Goal: Book appointment/travel/reservation

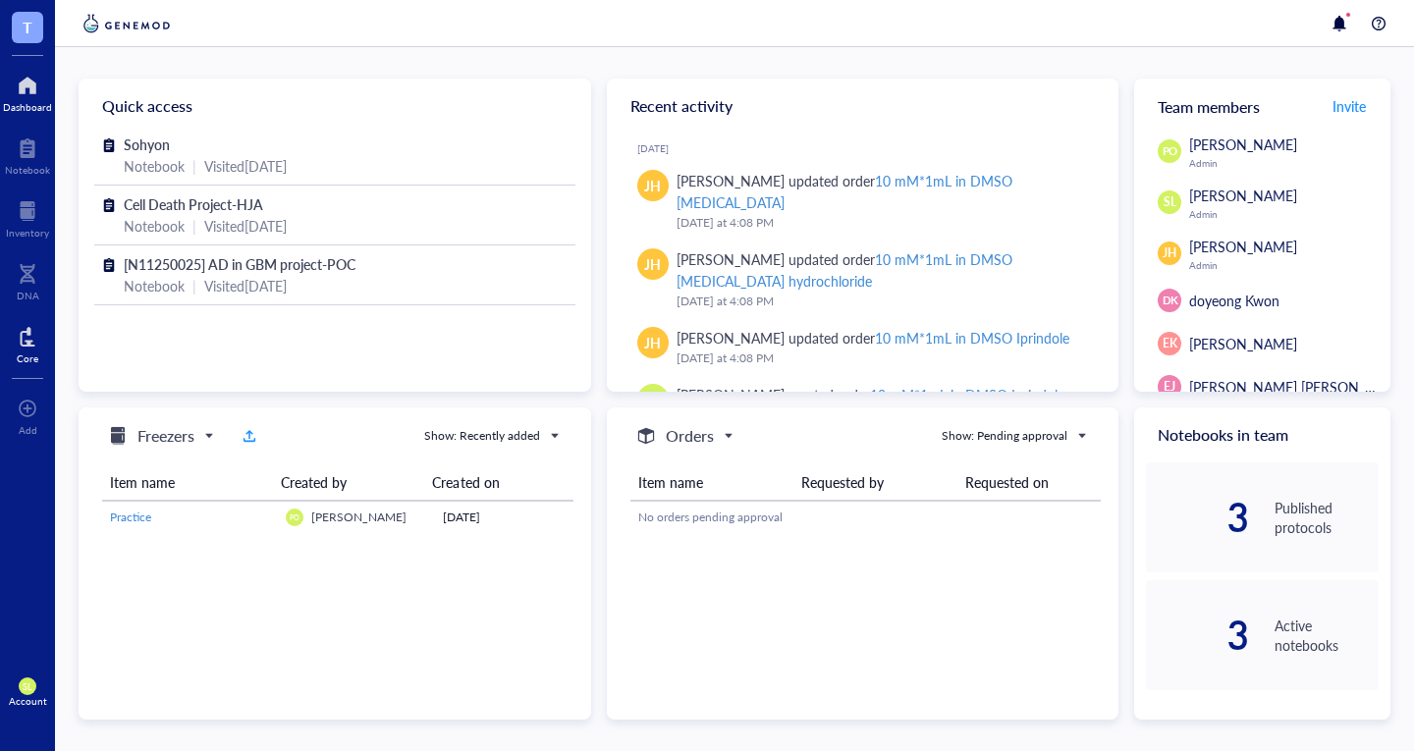
click at [18, 362] on div "Core" at bounding box center [28, 358] width 22 height 12
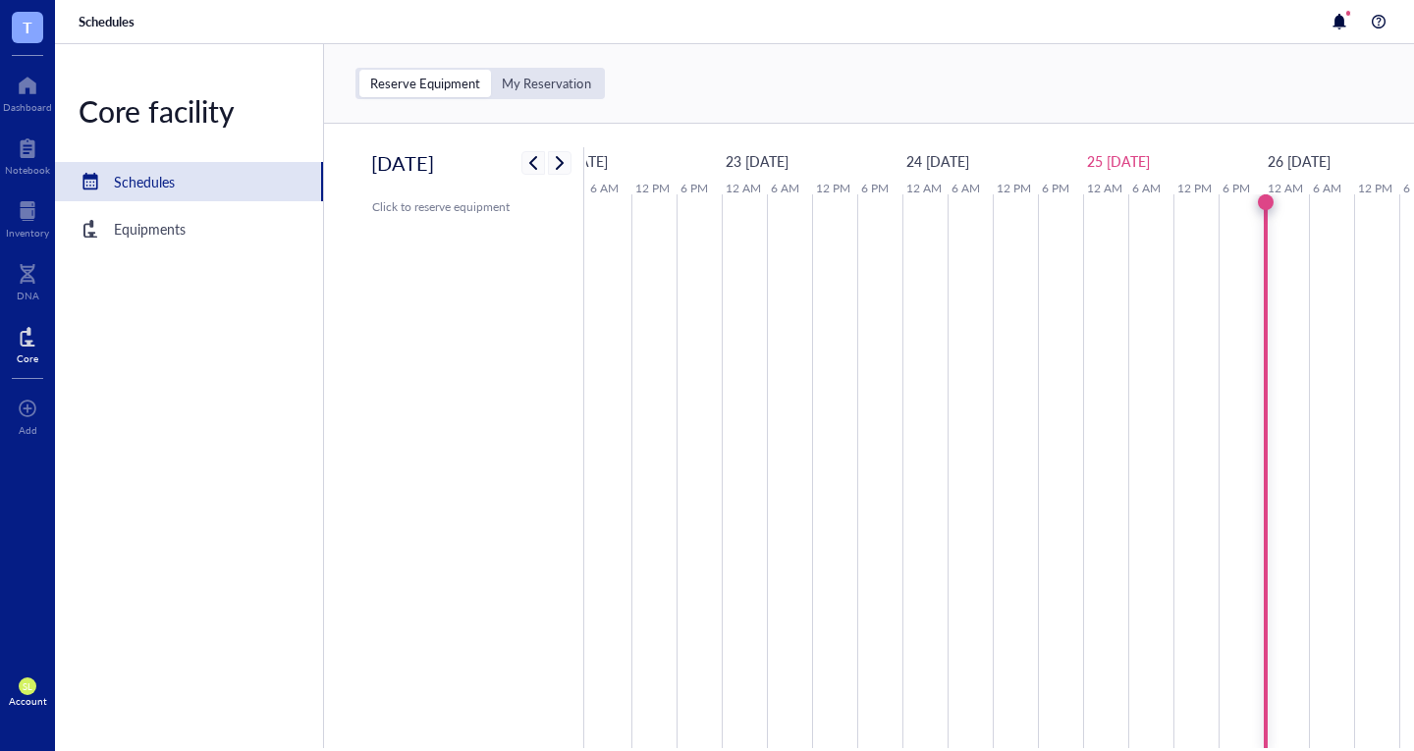
scroll to position [0, 46]
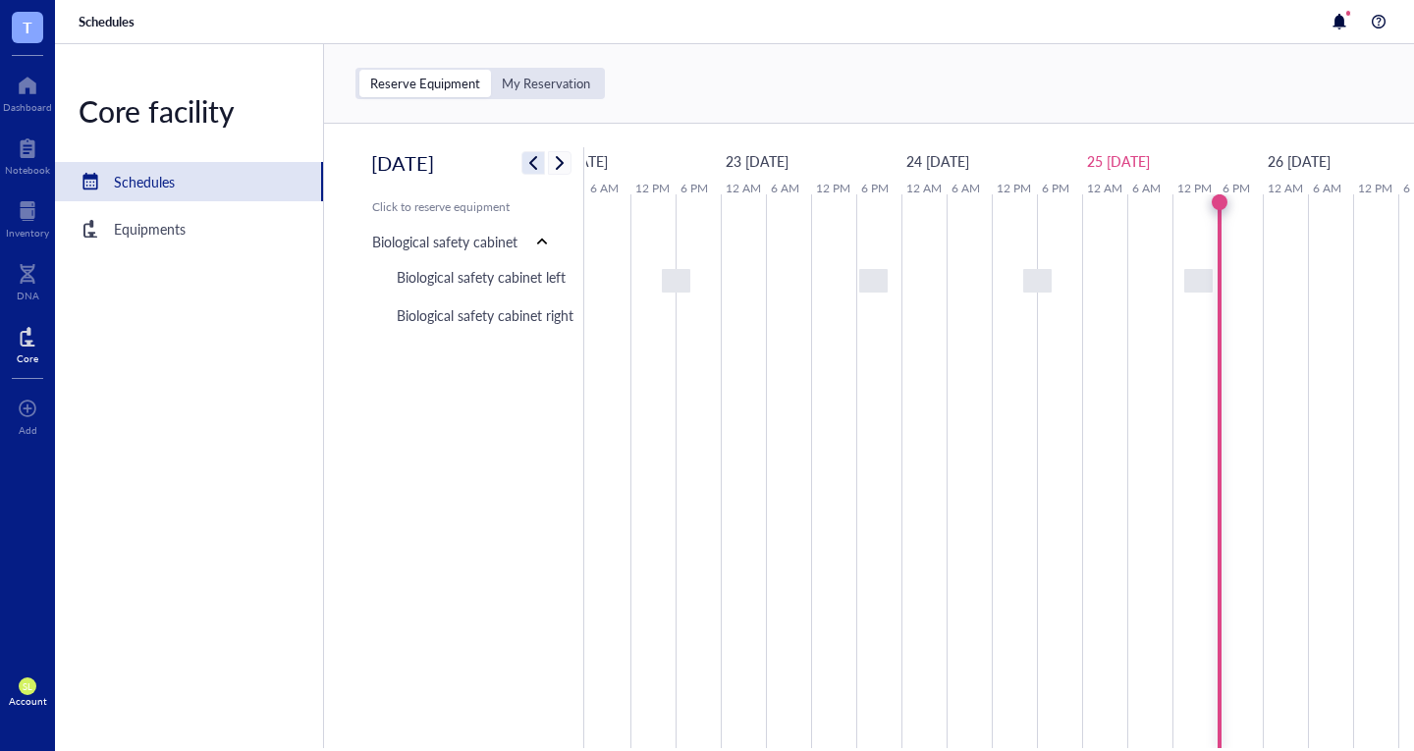
click at [529, 166] on span "button" at bounding box center [533, 163] width 24 height 24
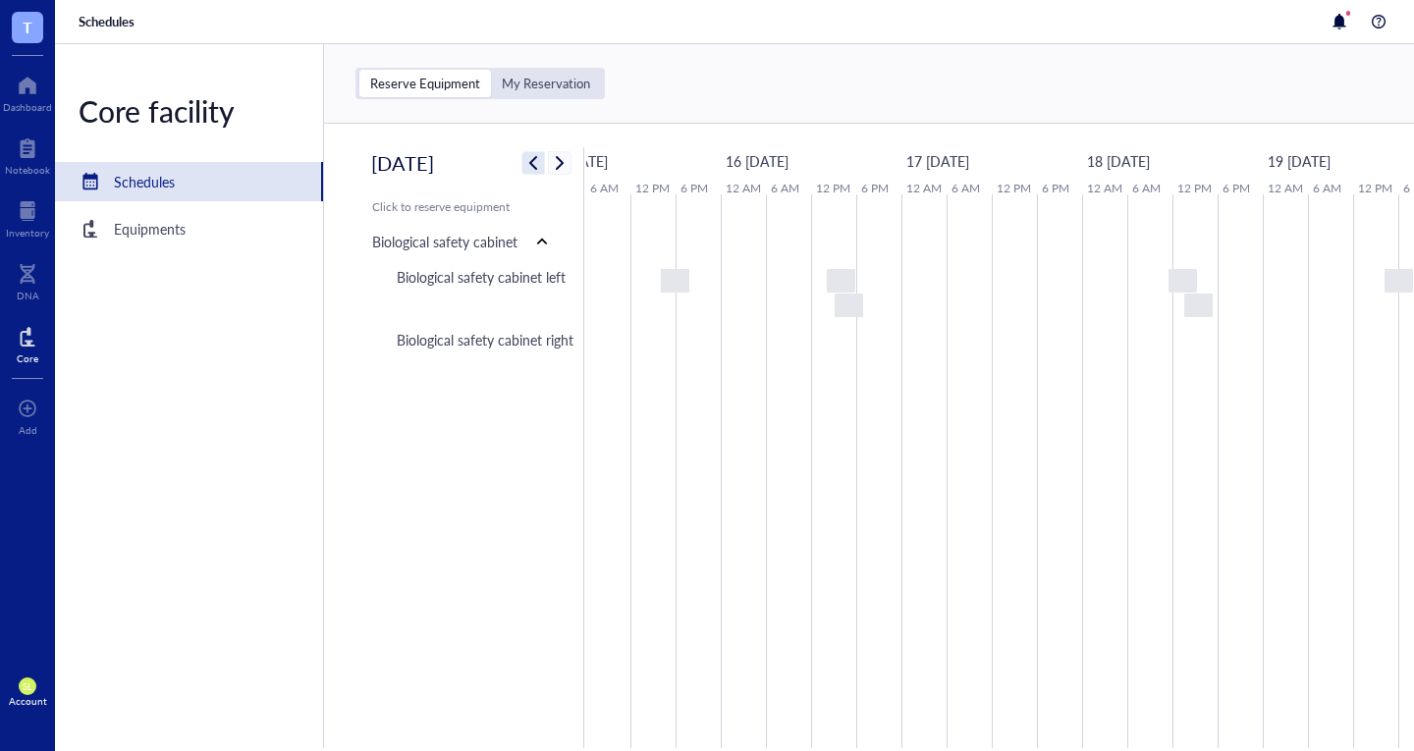
click at [529, 166] on span "button" at bounding box center [533, 163] width 24 height 24
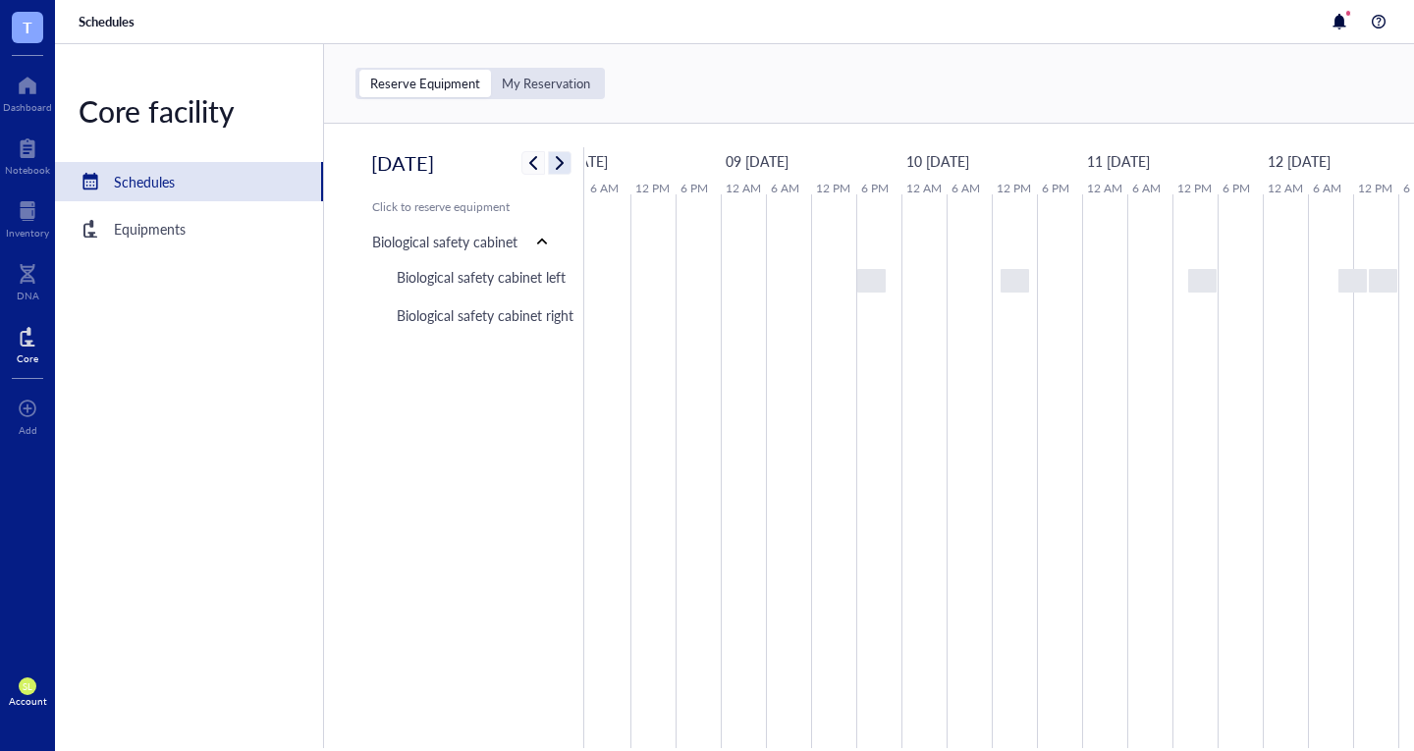
click at [558, 158] on span "button" at bounding box center [560, 163] width 24 height 24
click at [560, 159] on span "button" at bounding box center [560, 163] width 24 height 24
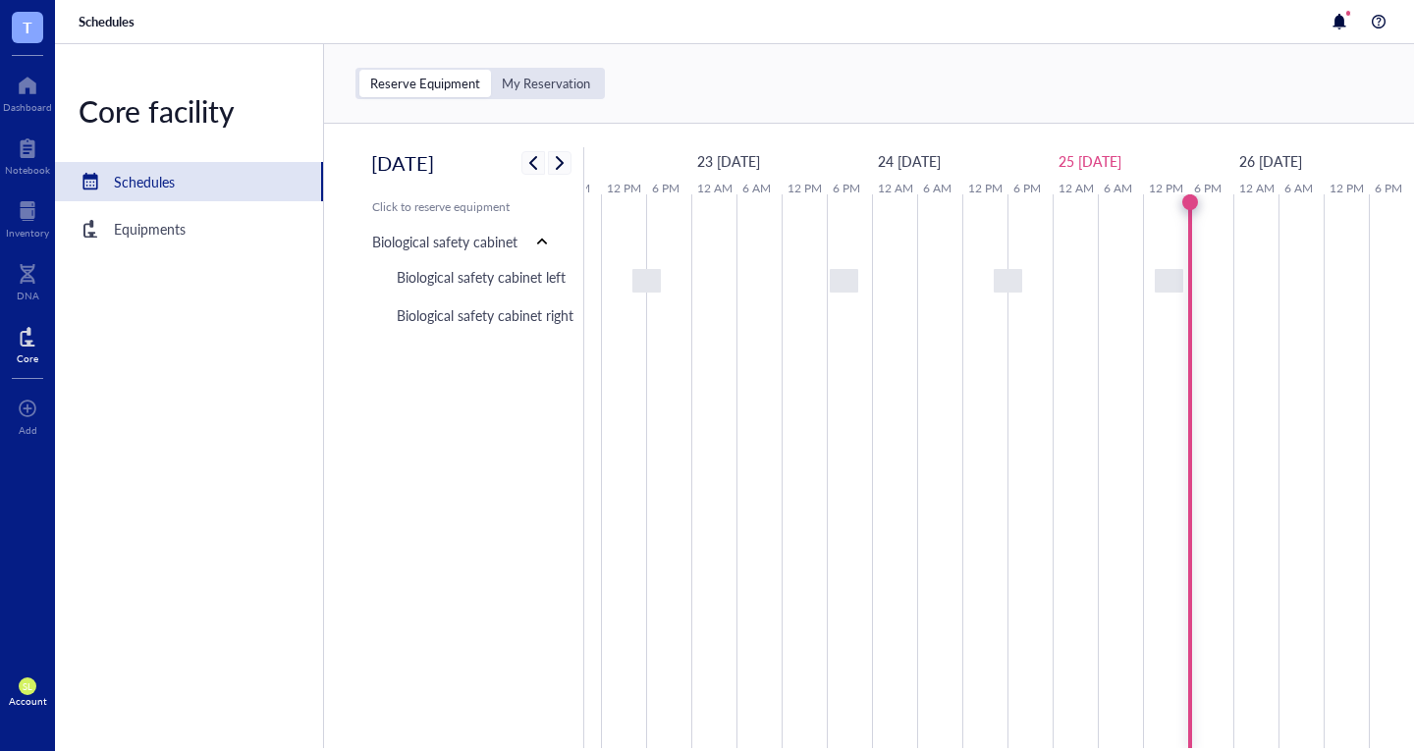
scroll to position [0, 0]
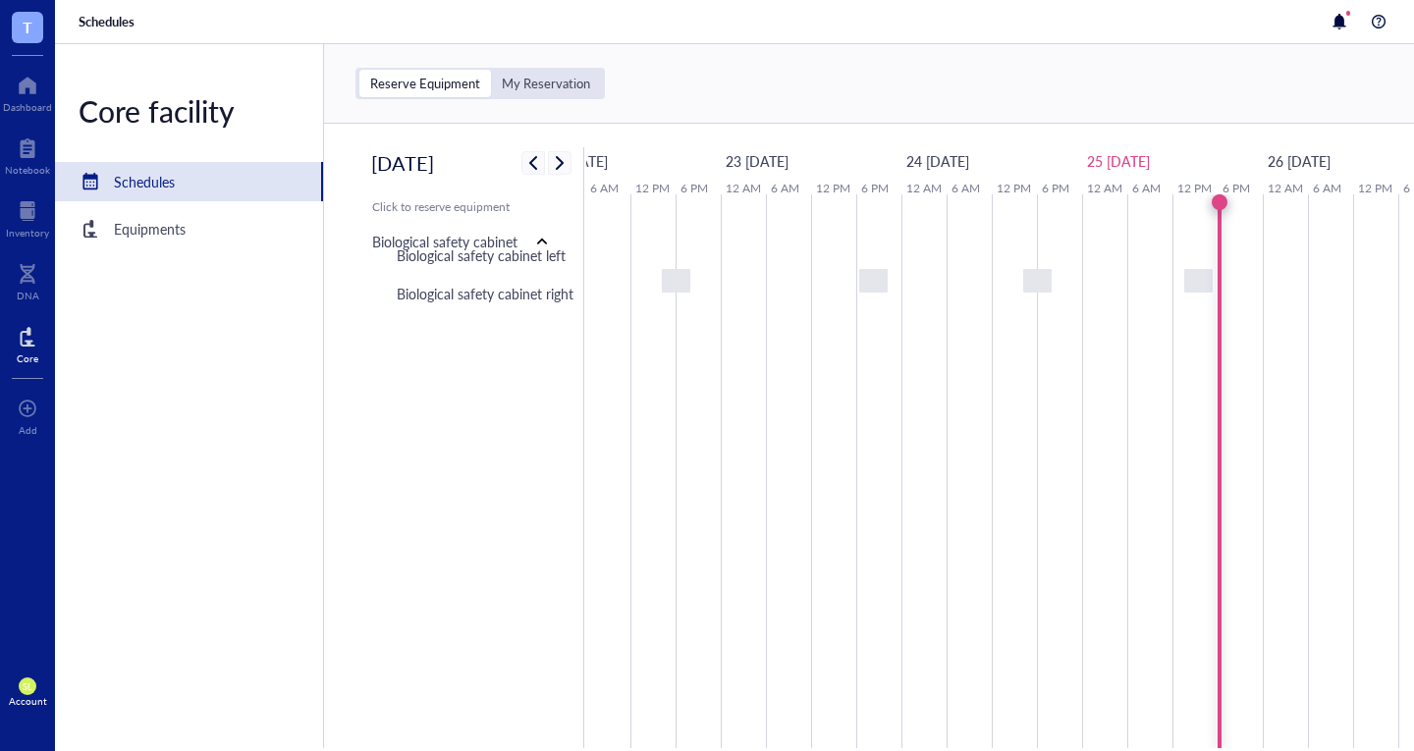
scroll to position [0, 75]
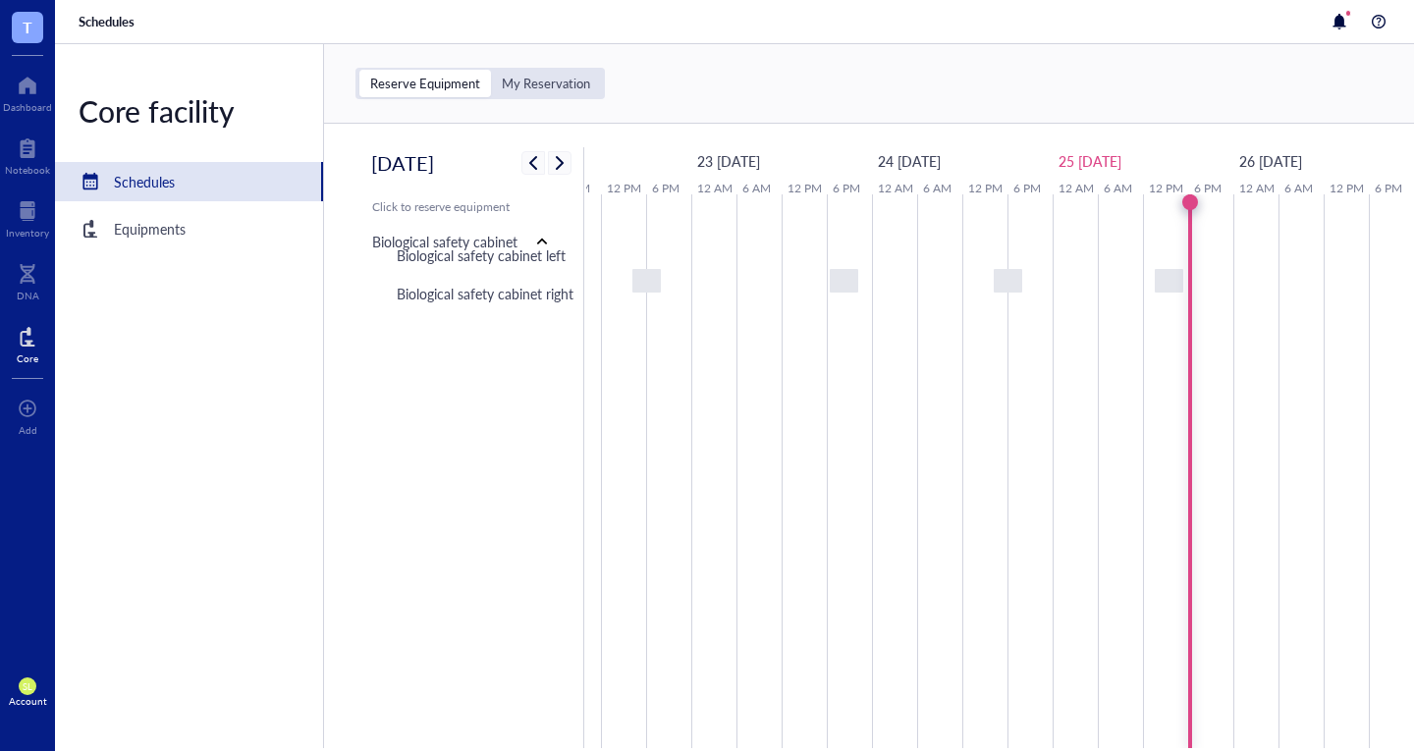
click at [561, 153] on span "button" at bounding box center [560, 163] width 24 height 24
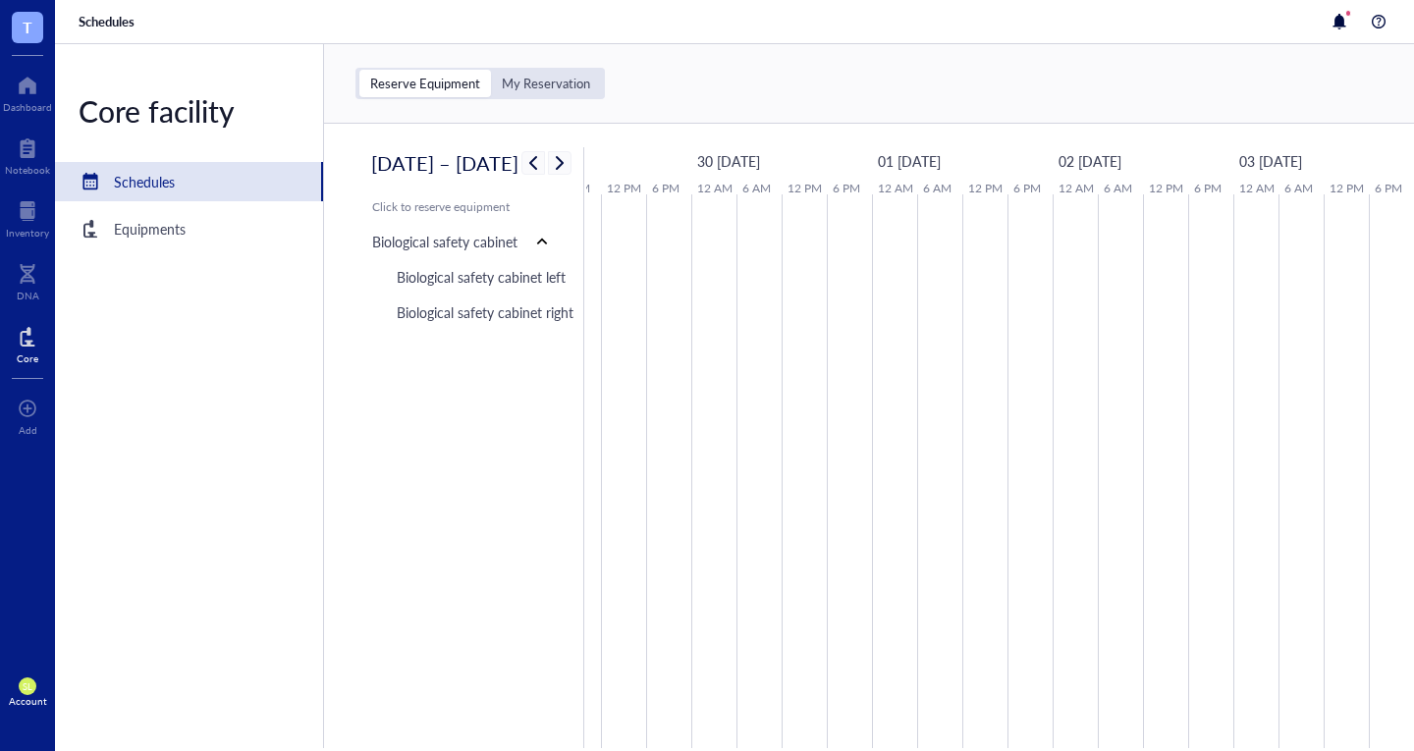
scroll to position [0, 46]
click at [571, 162] on span "button" at bounding box center [560, 163] width 24 height 24
click at [544, 163] on span "button" at bounding box center [533, 163] width 24 height 24
click at [545, 169] on span "button" at bounding box center [533, 163] width 24 height 24
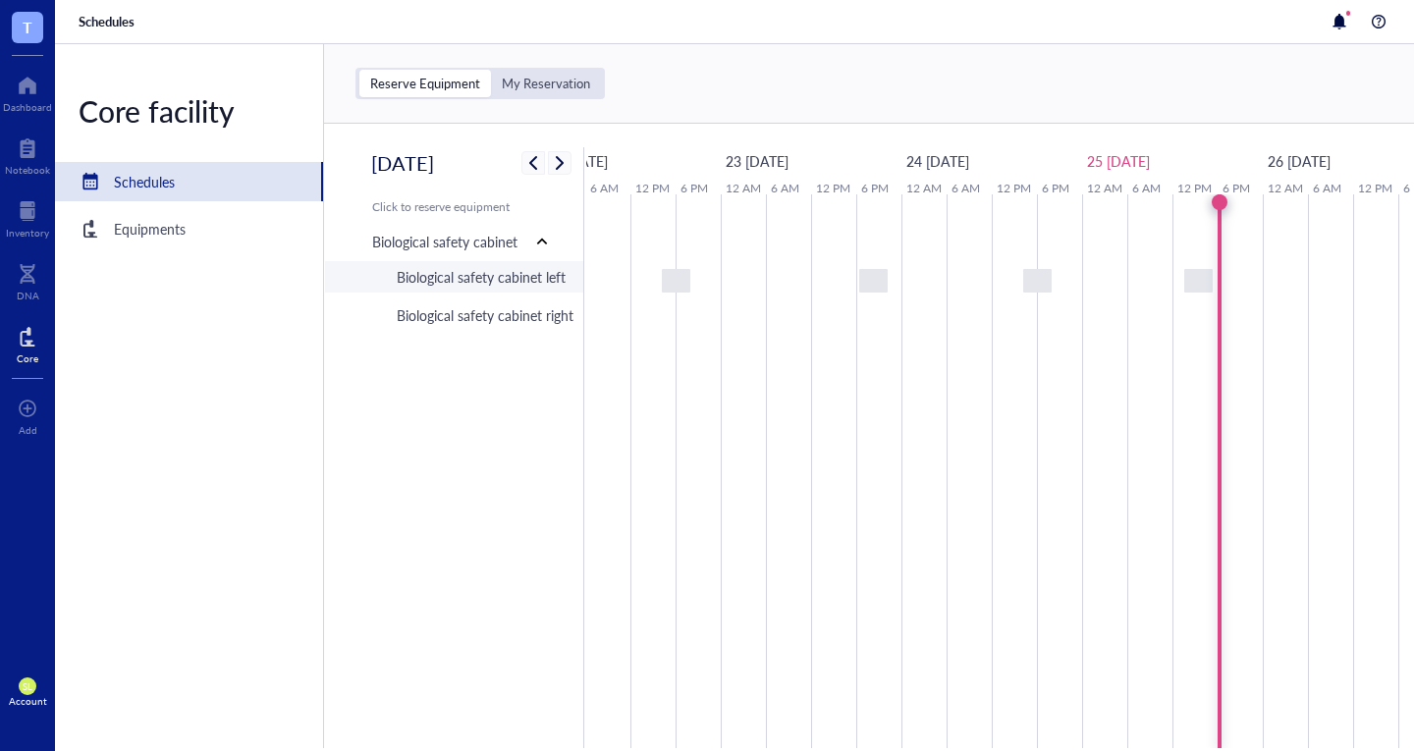
click at [529, 288] on div "Biological safety cabinet left" at bounding box center [481, 277] width 169 height 22
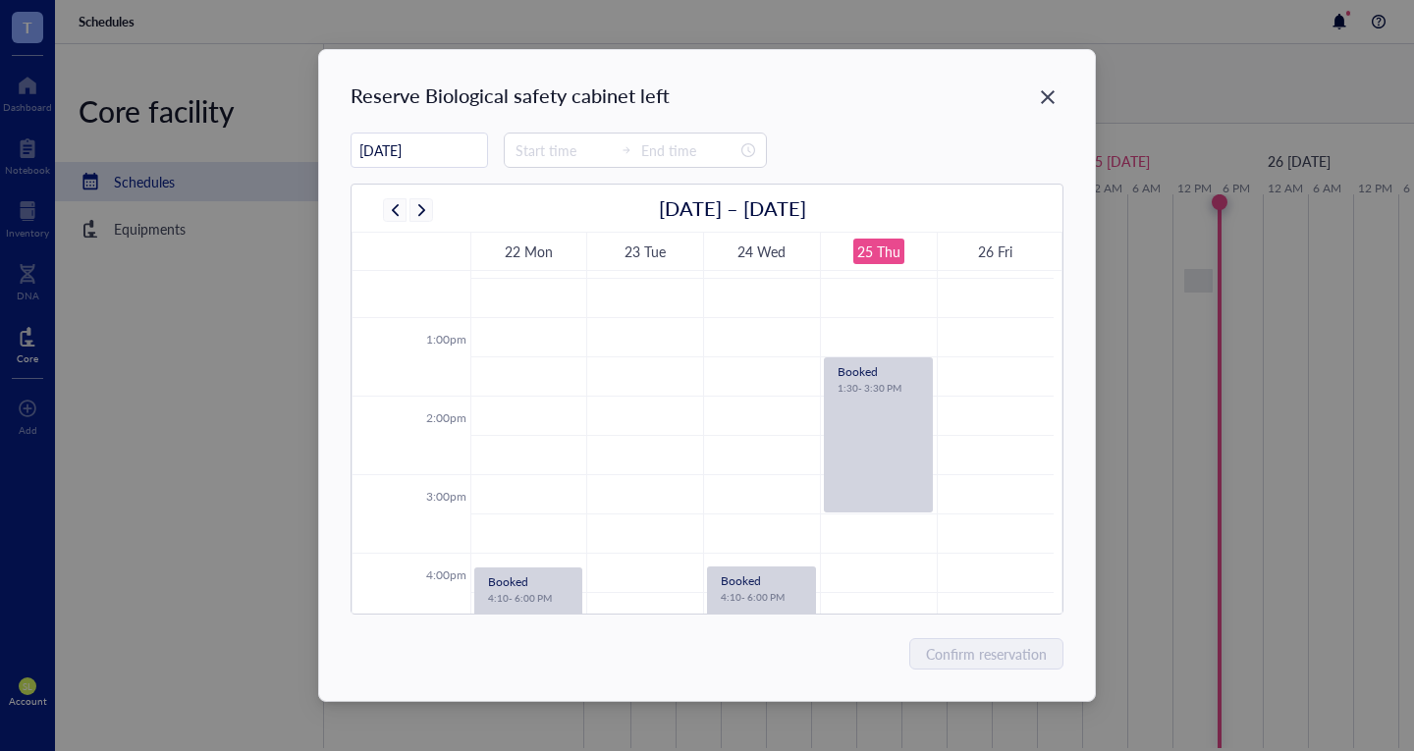
scroll to position [987, 0]
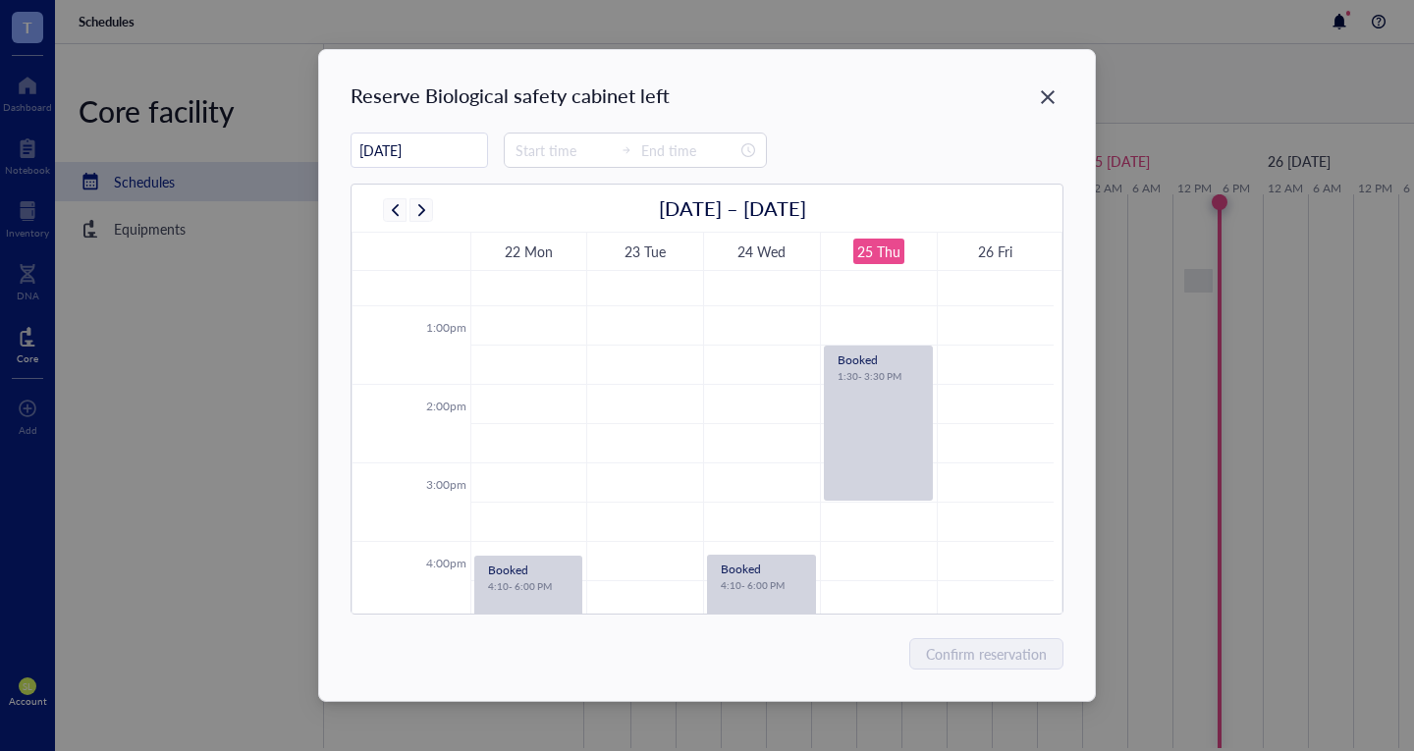
click at [922, 458] on div "Booked 1:30 - 3:30 PM" at bounding box center [878, 423] width 107 height 153
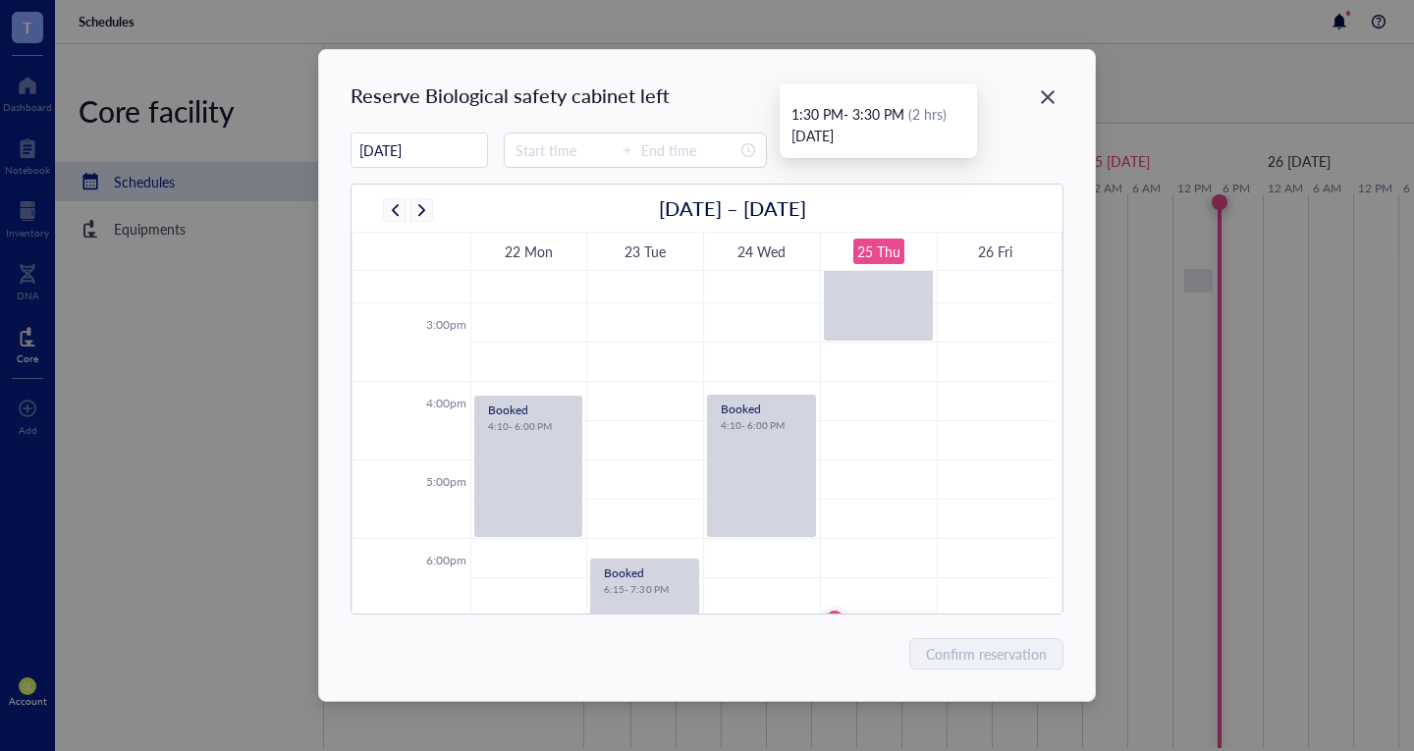
scroll to position [1183, 0]
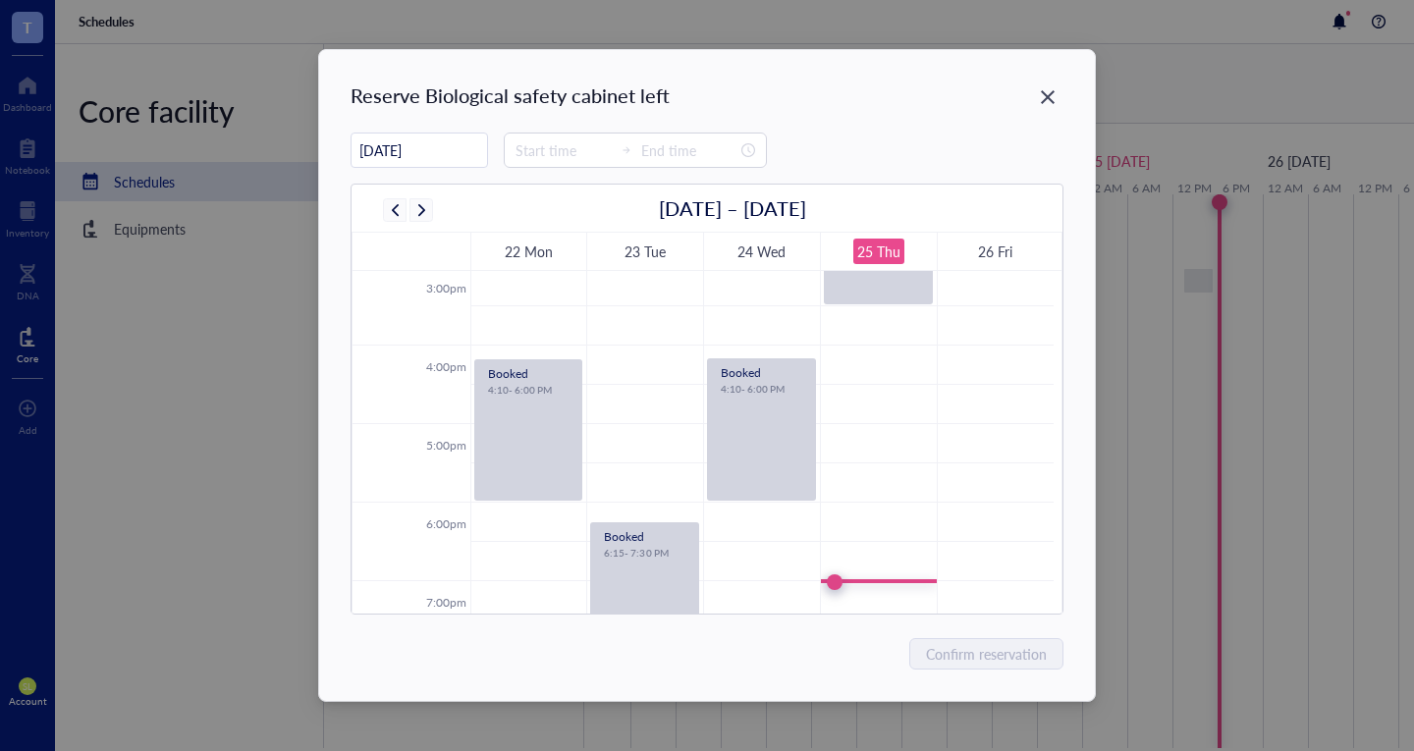
click at [809, 479] on div "Booked 4:10 - 6:00 PM" at bounding box center [761, 429] width 107 height 140
drag, startPoint x: 801, startPoint y: 84, endPoint x: 1065, endPoint y: 45, distance: 267.0
click at [1065, 45] on div "Reserve Biological safety cabinet left 09/25/[DATE] – [DATE] 22 Mon 23 Tue 24 W…" at bounding box center [707, 375] width 1414 height 751
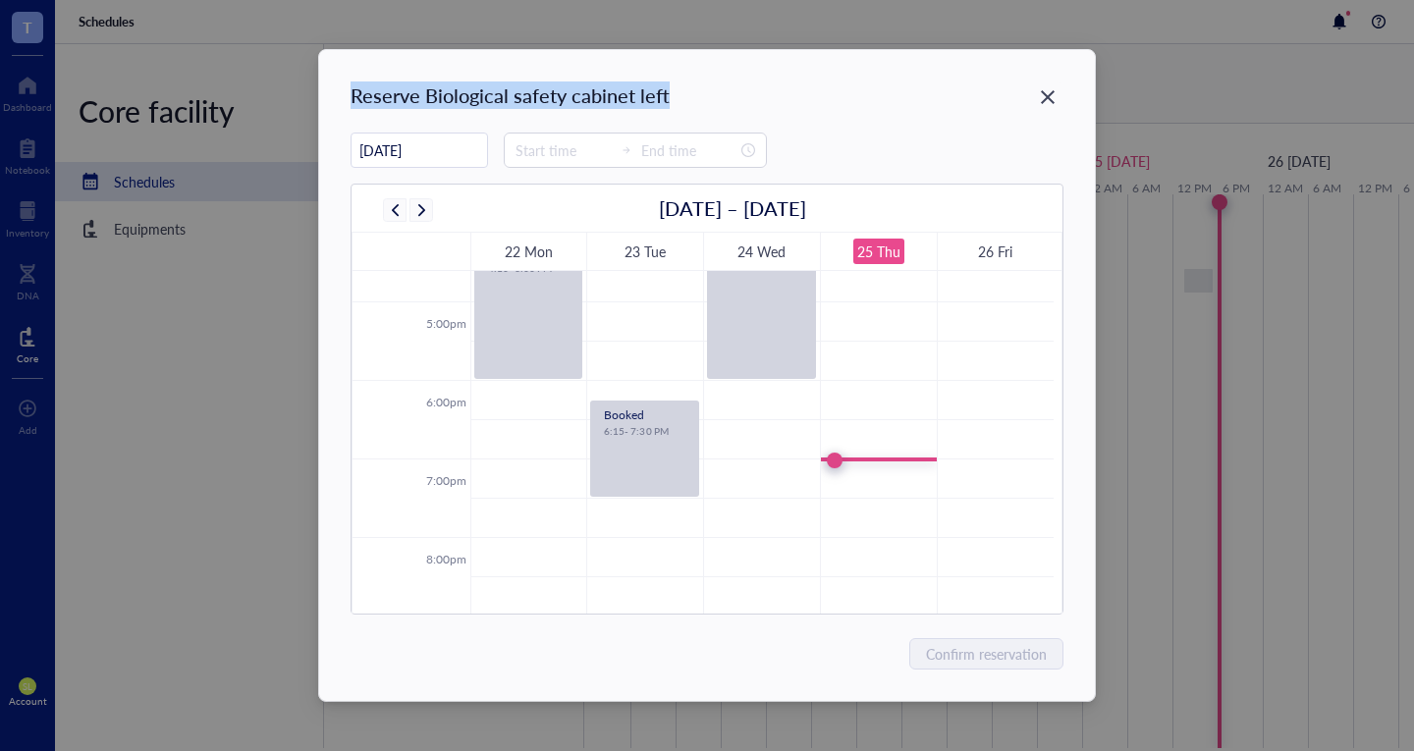
scroll to position [1249, 0]
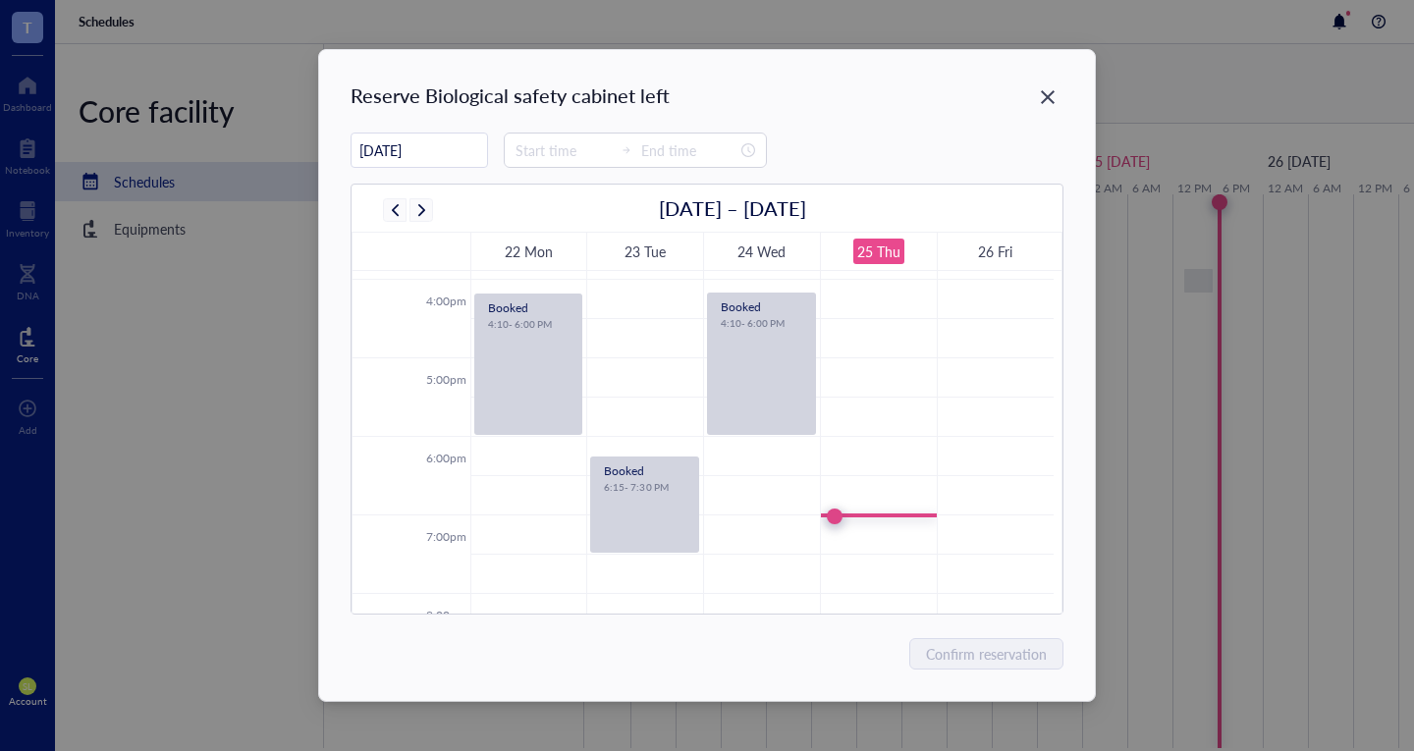
click at [836, 412] on td at bounding box center [761, 416] width 583 height 39
type input "17:30"
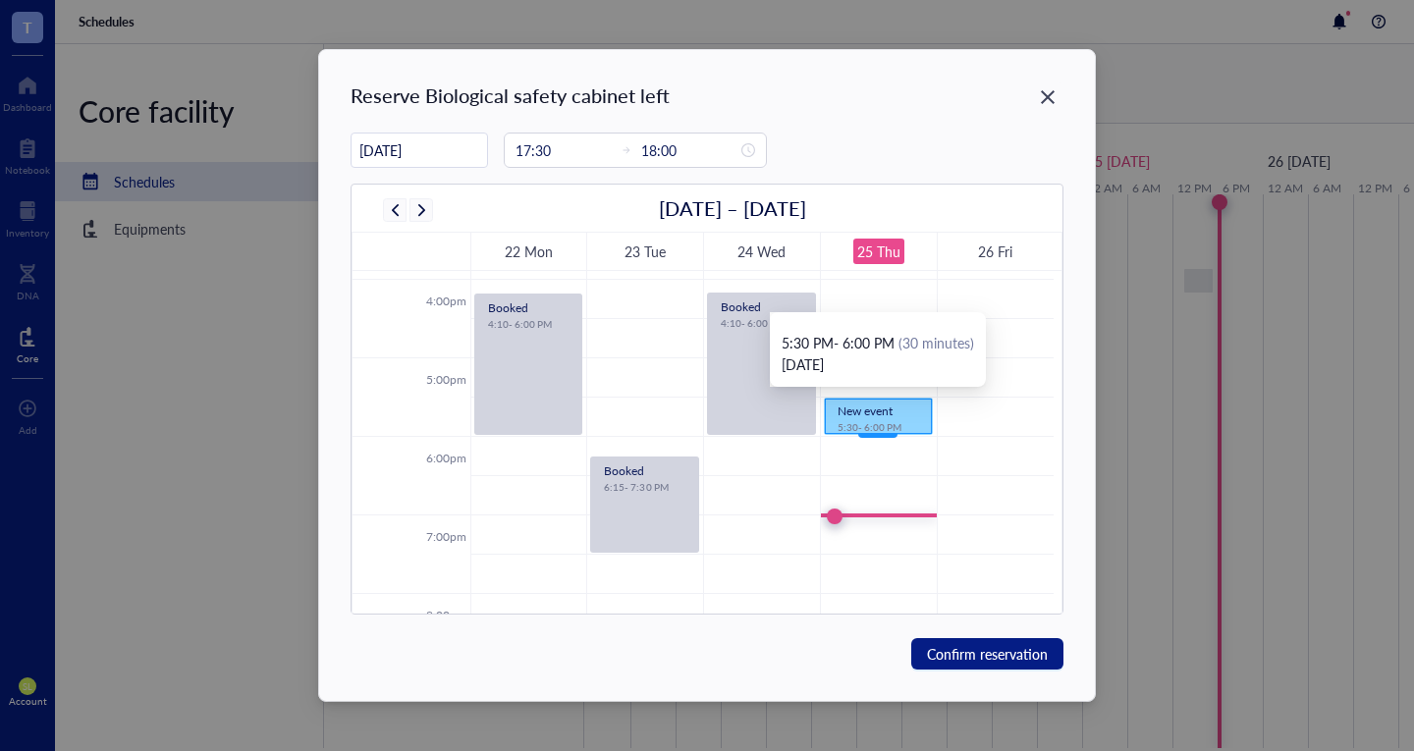
click at [871, 409] on span "New event" at bounding box center [864, 411] width 55 height 17
click at [871, 408] on span "New event" at bounding box center [864, 411] width 55 height 17
drag, startPoint x: 875, startPoint y: 412, endPoint x: 897, endPoint y: 411, distance: 22.6
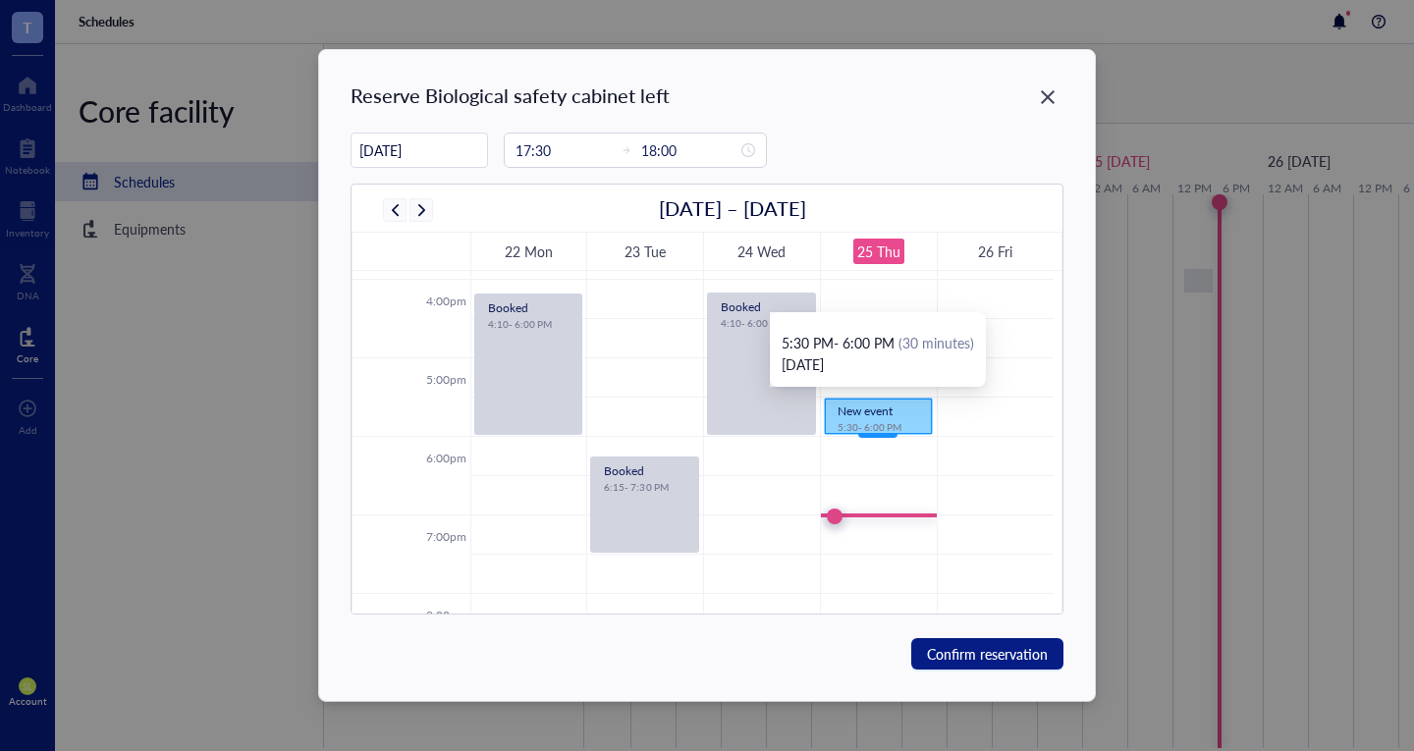
click at [897, 411] on div "New event" at bounding box center [877, 411] width 81 height 17
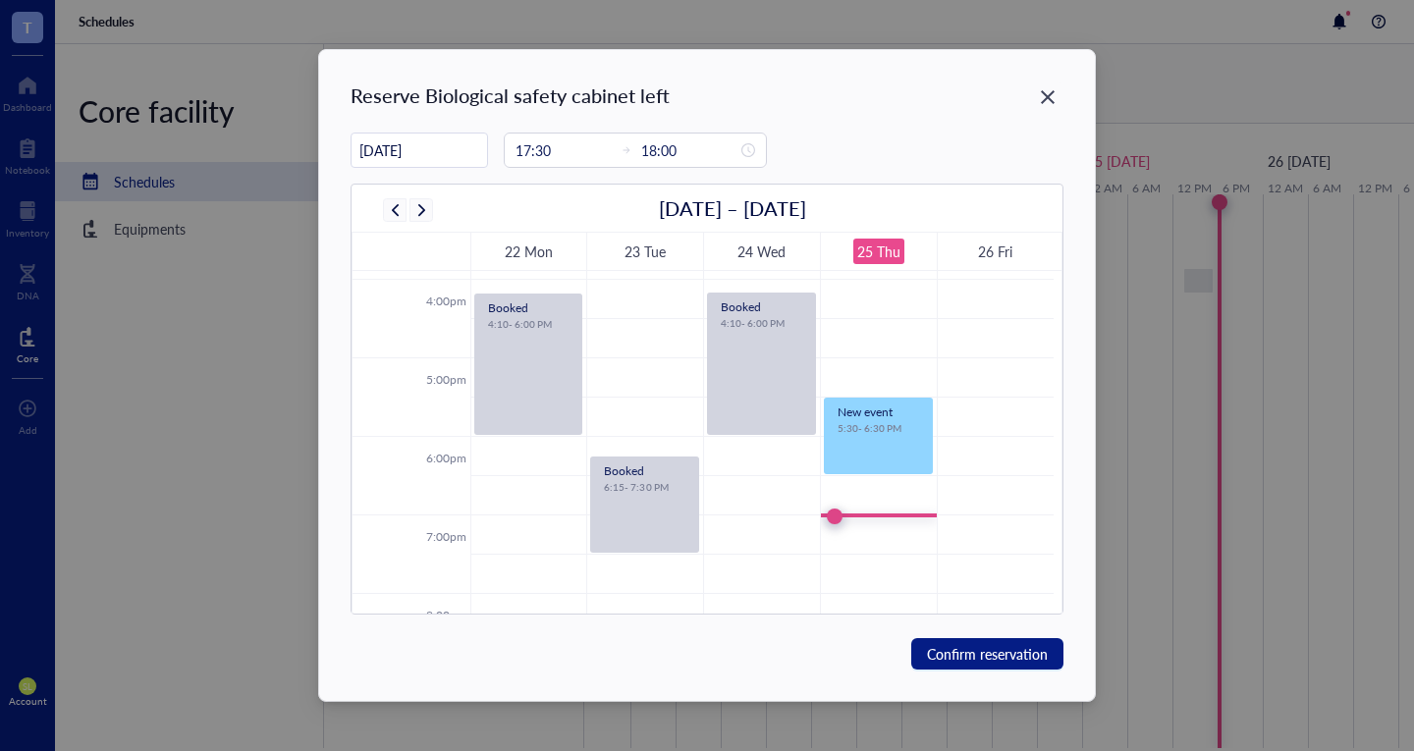
drag, startPoint x: 886, startPoint y: 433, endPoint x: 870, endPoint y: 459, distance: 31.3
click at [606, 82] on div "Reserve Biological safety cabinet left" at bounding box center [509, 94] width 319 height 27
click at [604, 90] on div "Reserve Biological safety cabinet left" at bounding box center [509, 94] width 319 height 27
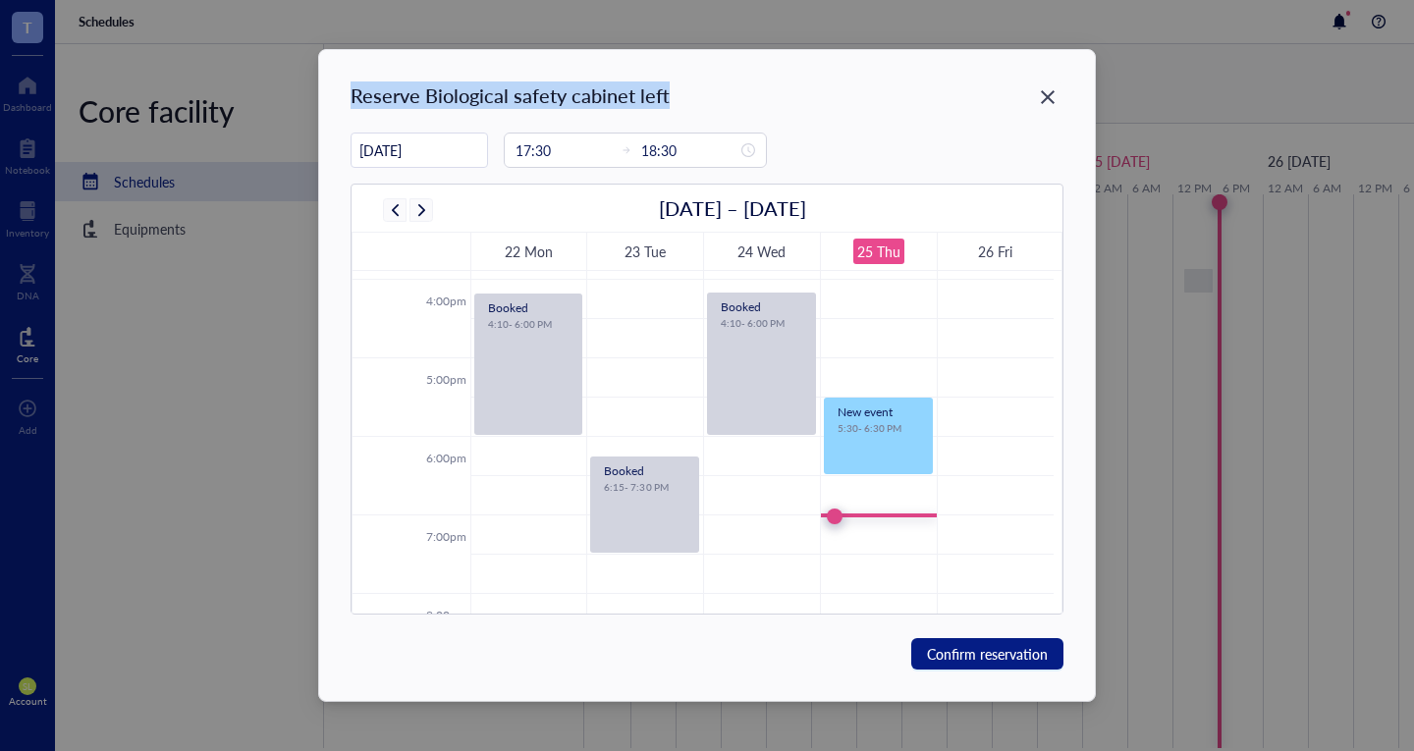
click at [608, 89] on div "Reserve Biological safety cabinet left" at bounding box center [509, 94] width 319 height 27
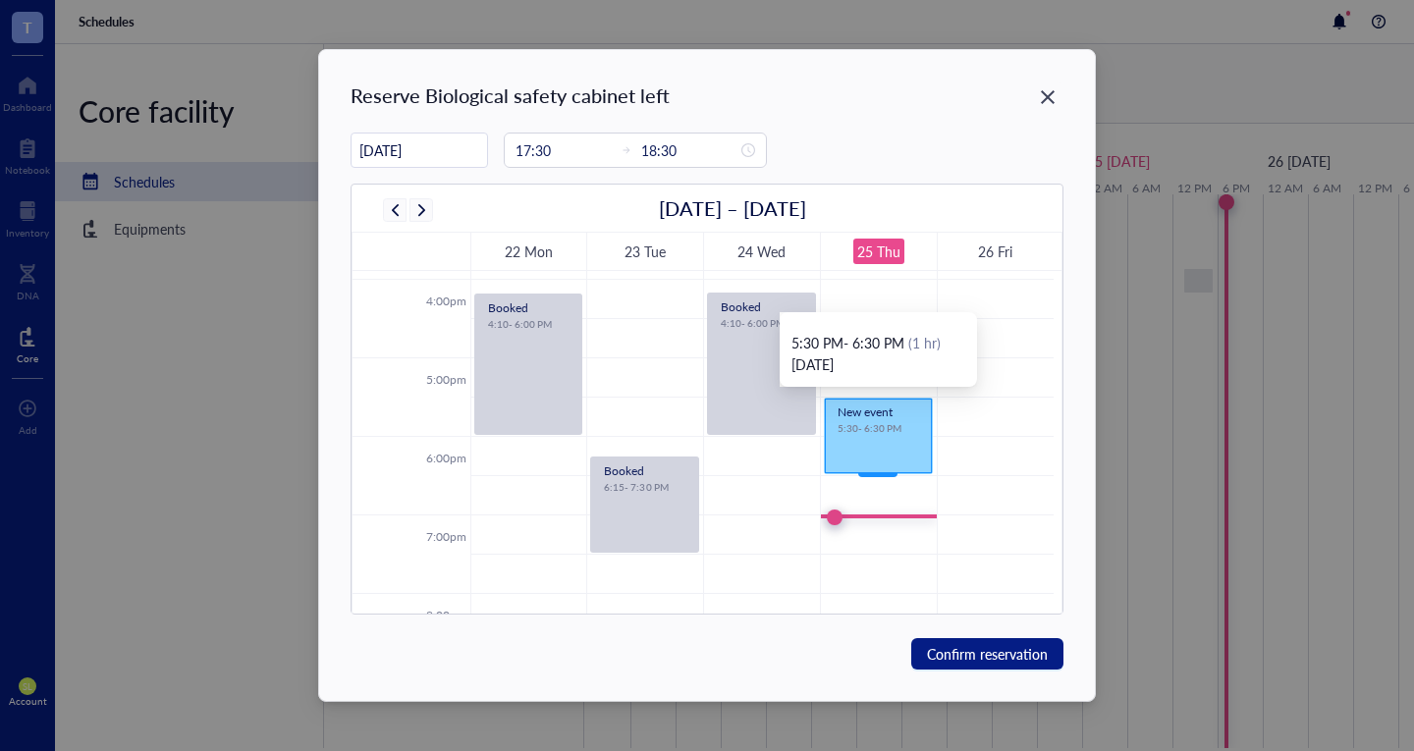
click at [852, 428] on div "5:30 - 6:30 PM" at bounding box center [877, 428] width 81 height 16
drag, startPoint x: 856, startPoint y: 442, endPoint x: 876, endPoint y: 422, distance: 27.8
click at [876, 422] on div "New event 5:30 - 6:30 PM" at bounding box center [878, 436] width 107 height 75
drag, startPoint x: 878, startPoint y: 461, endPoint x: 890, endPoint y: 447, distance: 19.5
click at [890, 447] on div "New event 5:30 - 6:30 PM" at bounding box center [878, 436] width 107 height 75
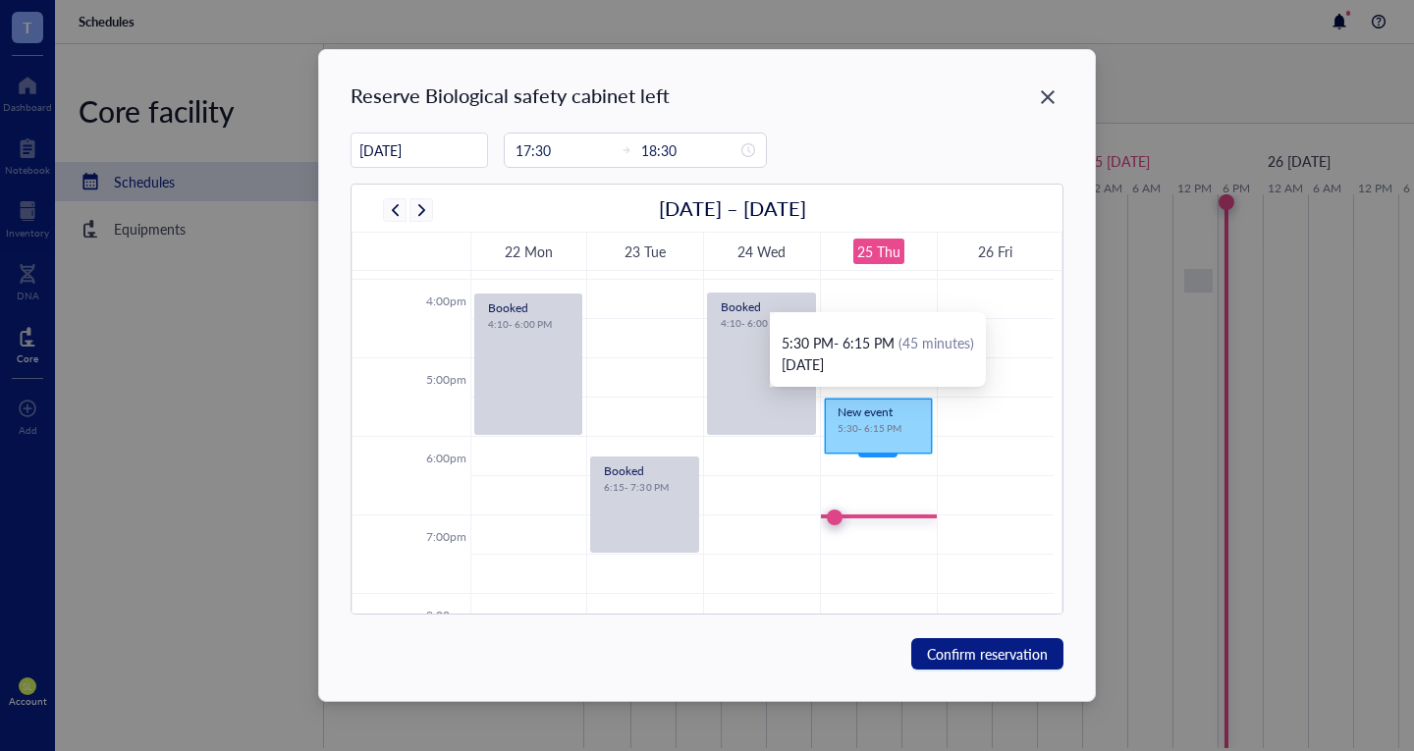
drag, startPoint x: 884, startPoint y: 471, endPoint x: 892, endPoint y: 455, distance: 18.9
type input "18:15"
click at [403, 152] on input "[DATE]" at bounding box center [418, 151] width 135 height 38
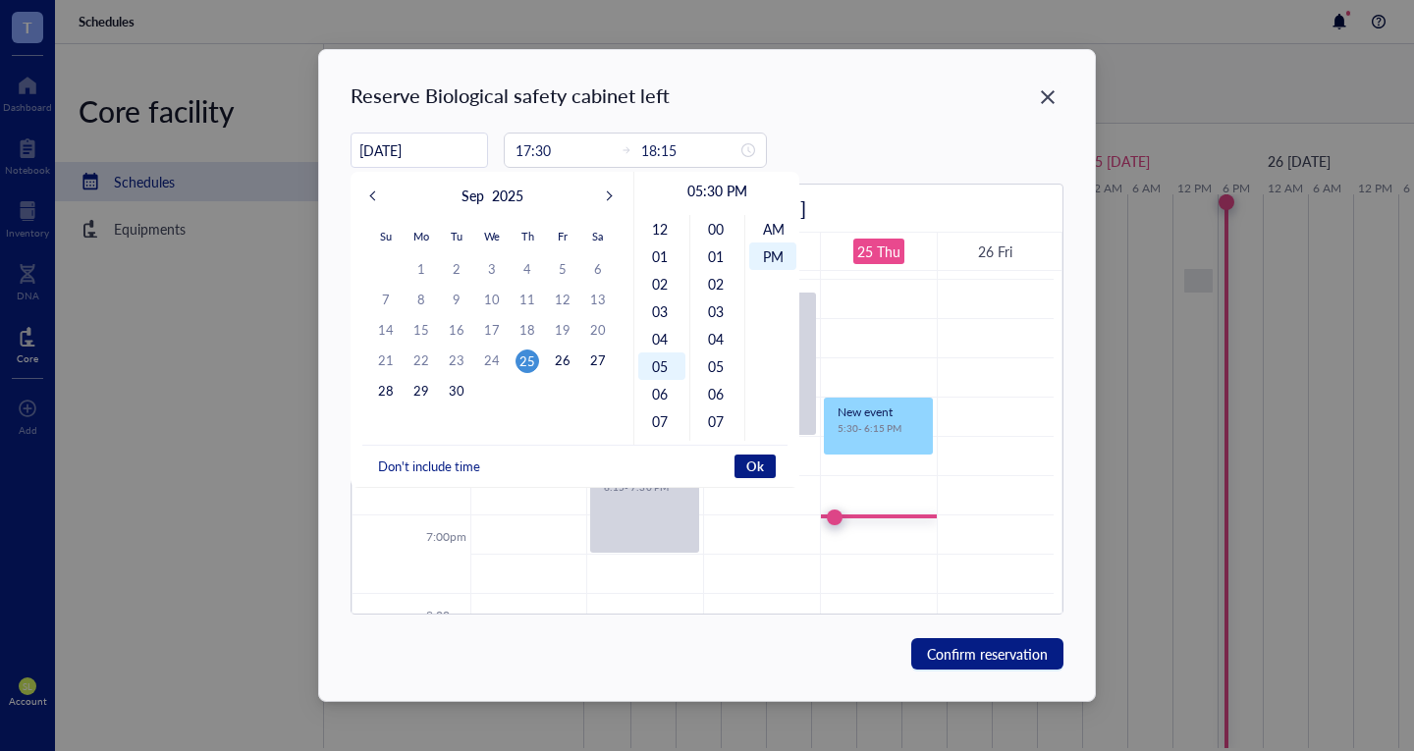
scroll to position [27, 0]
click at [596, 356] on div "27" at bounding box center [598, 361] width 24 height 24
click at [608, 366] on div "27" at bounding box center [598, 361] width 24 height 24
click at [608, 365] on div "27" at bounding box center [598, 361] width 24 height 24
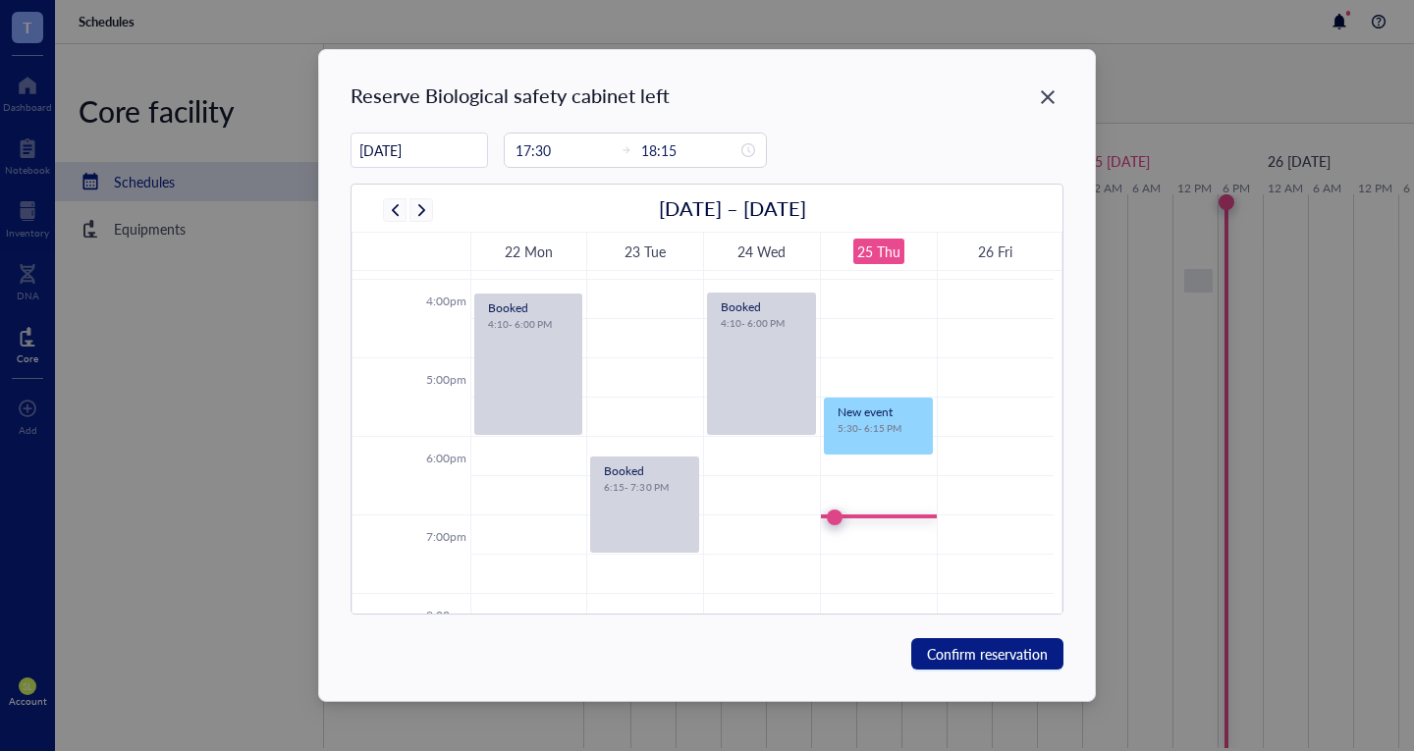
click at [602, 357] on td at bounding box center [761, 376] width 583 height 39
type input "[DATE]"
type input "16:45"
type input "17:15"
